Goal: Transaction & Acquisition: Purchase product/service

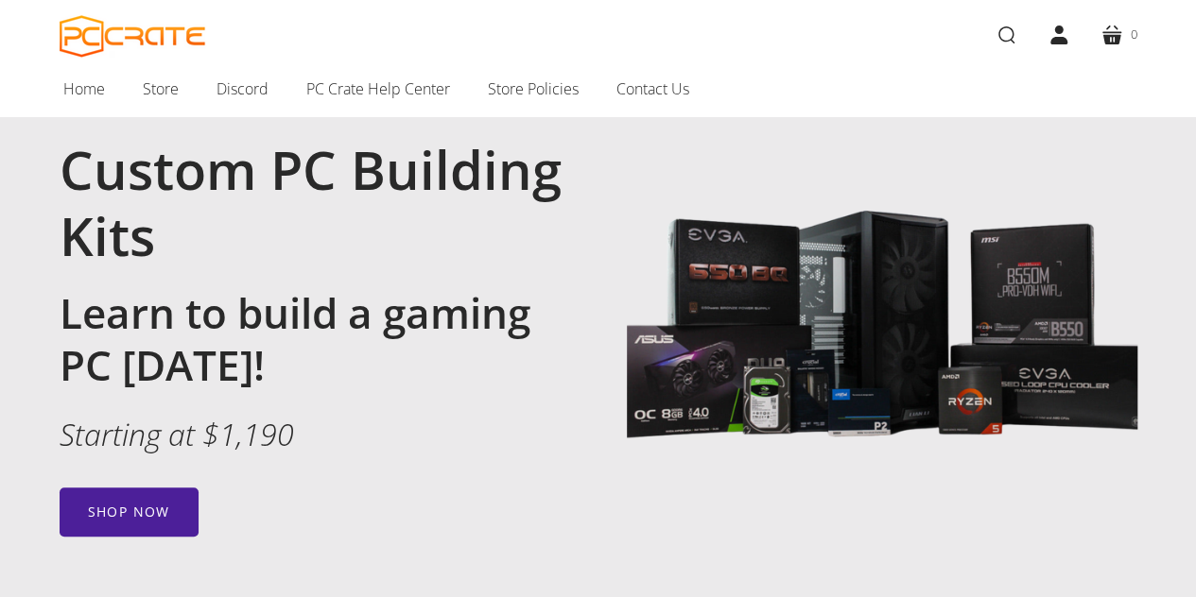
scroll to position [136, 0]
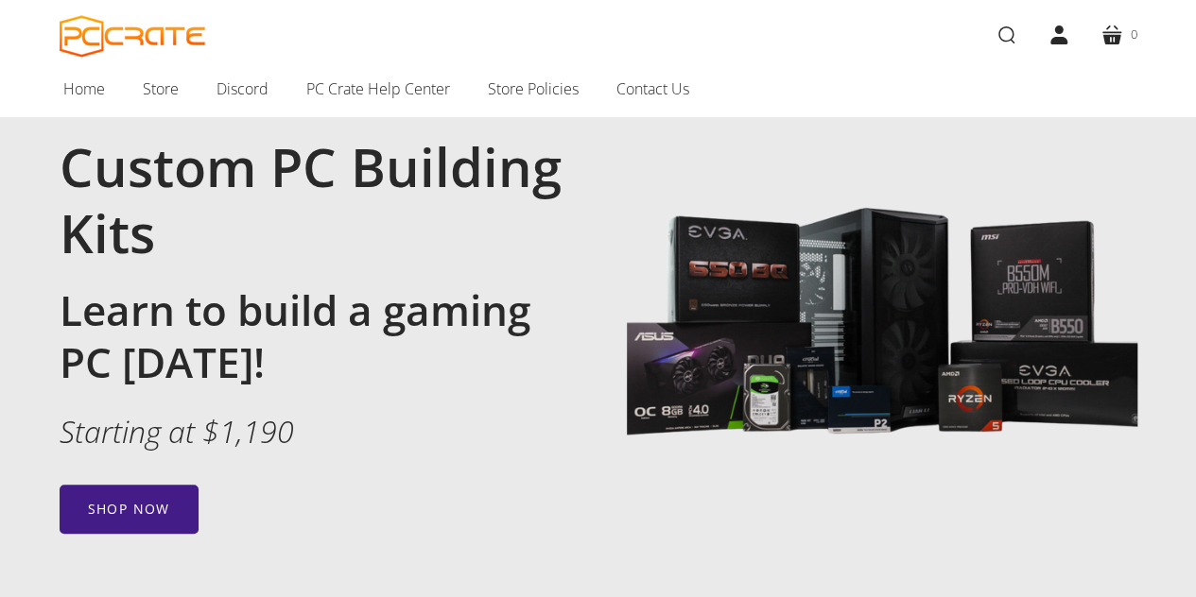
click at [119, 501] on link "Shop now" at bounding box center [129, 509] width 139 height 49
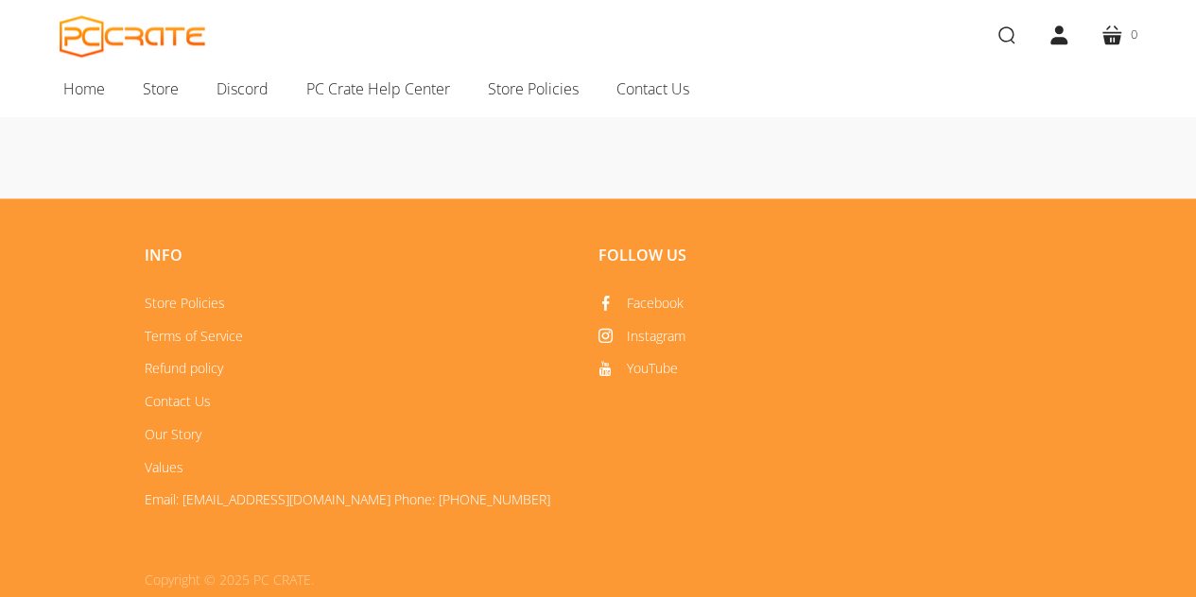
scroll to position [1266, 0]
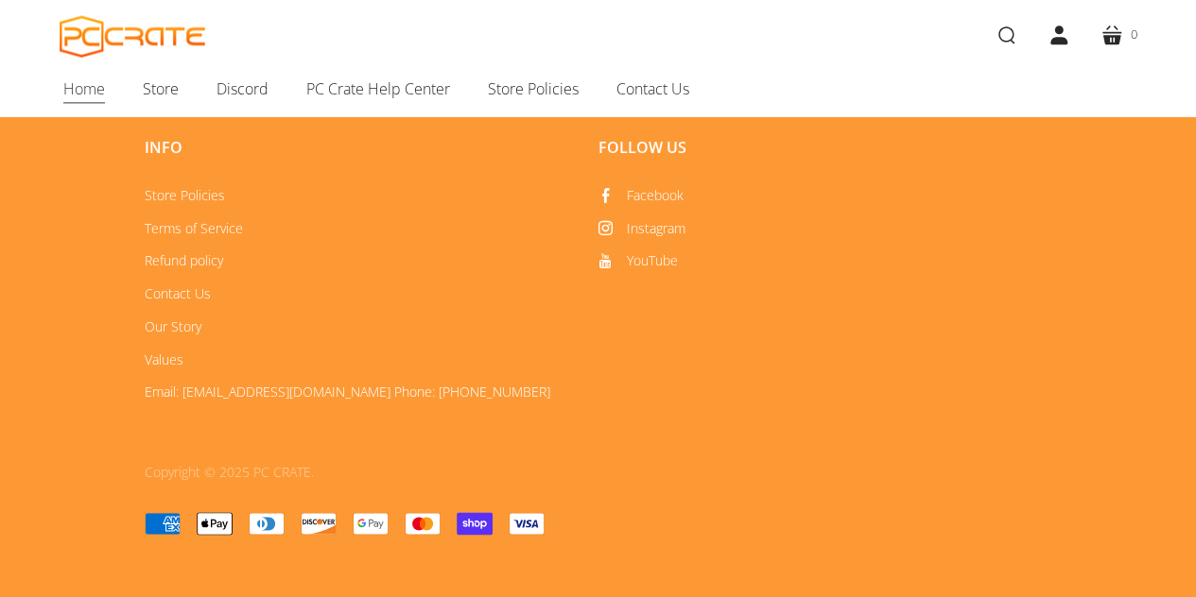
click at [89, 92] on span "Home" at bounding box center [84, 89] width 42 height 25
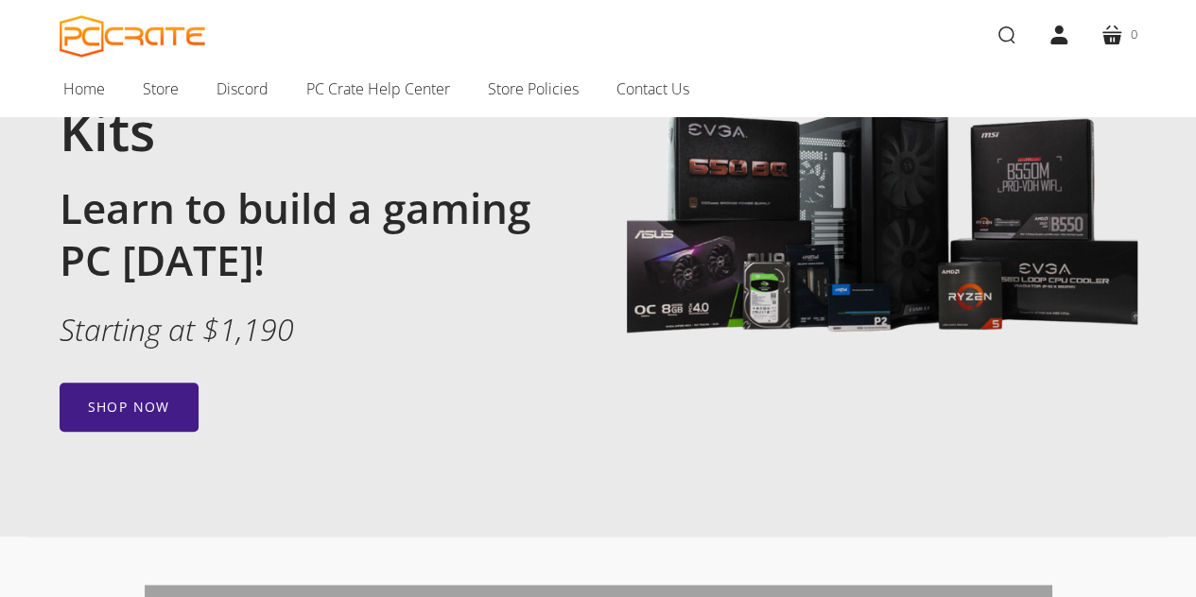
click at [125, 394] on link "Shop now" at bounding box center [129, 407] width 139 height 49
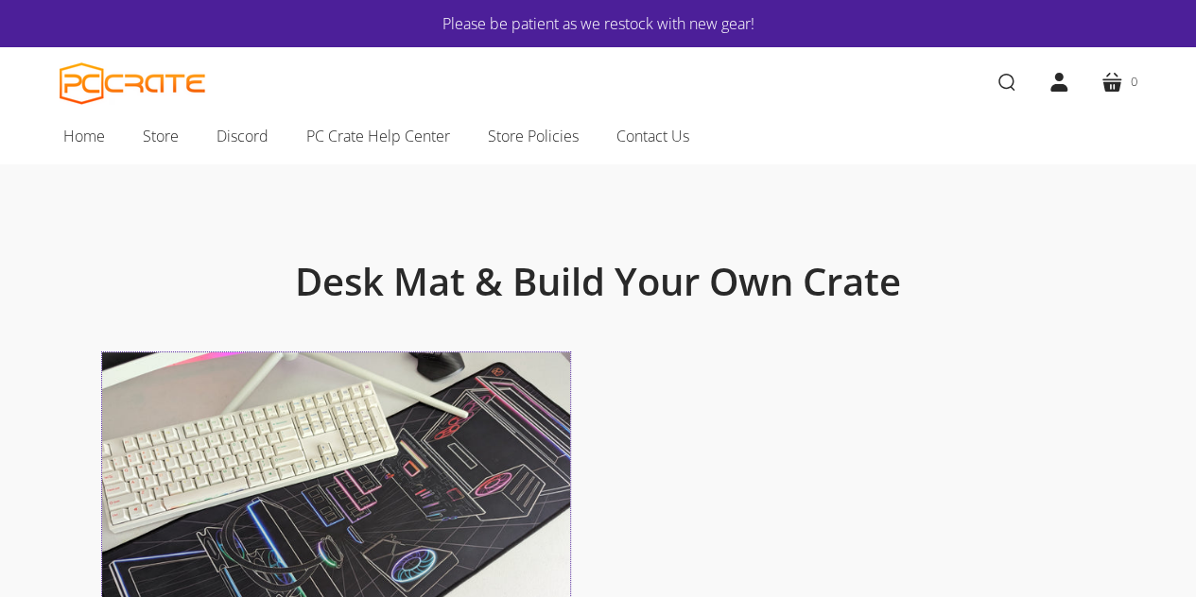
click at [401, 422] on img at bounding box center [336, 529] width 468 height 353
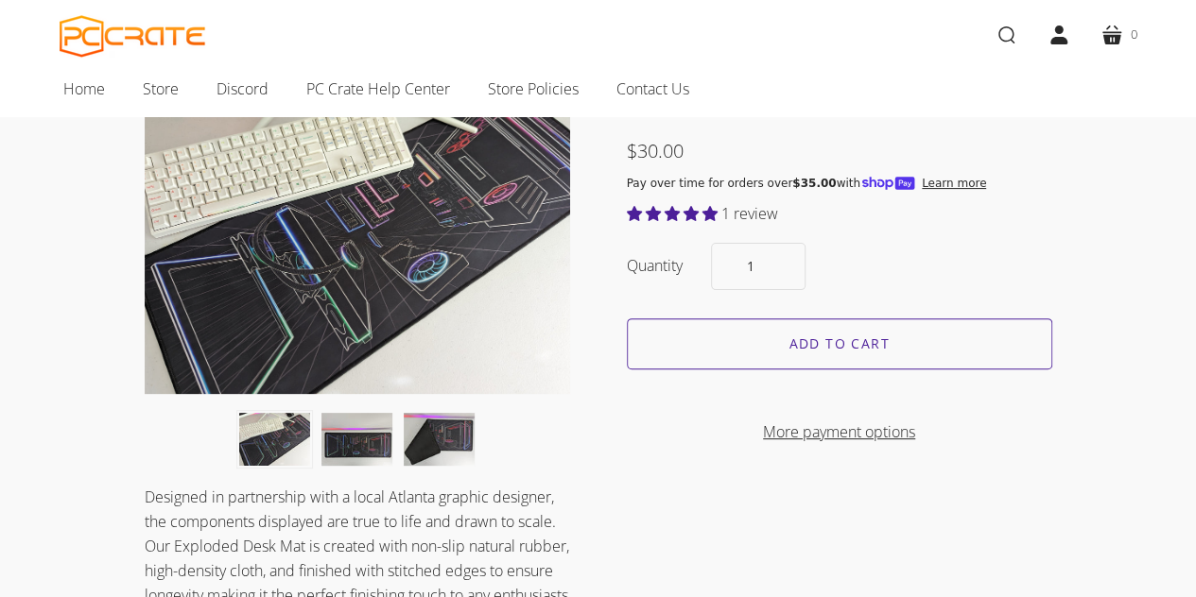
scroll to position [127, 0]
